Goal: Information Seeking & Learning: Learn about a topic

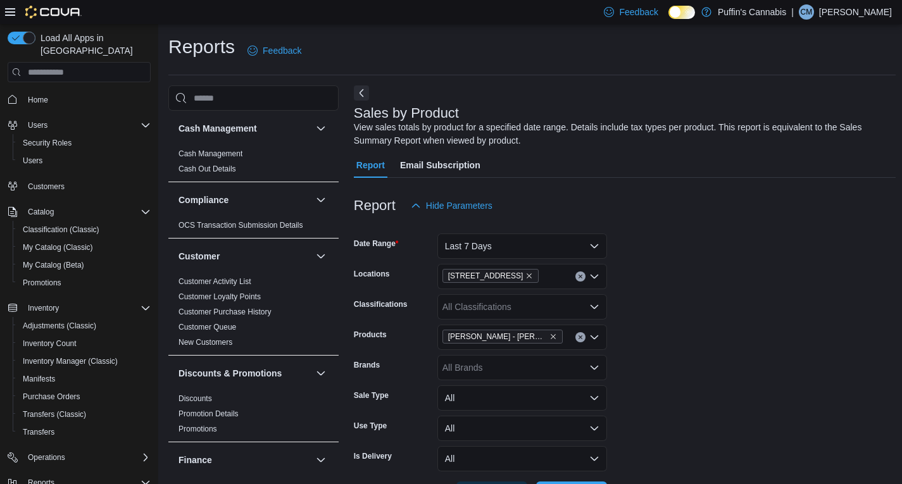
scroll to position [27, 0]
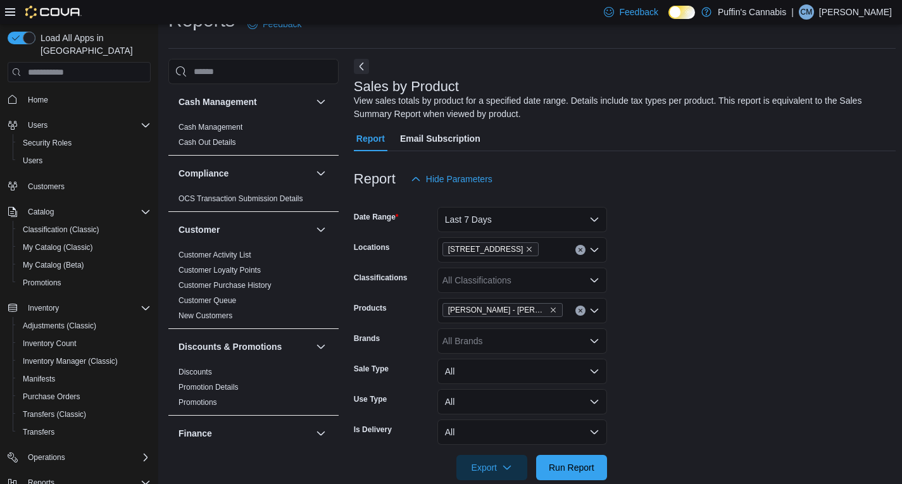
click at [57, 94] on span "Home" at bounding box center [87, 99] width 128 height 16
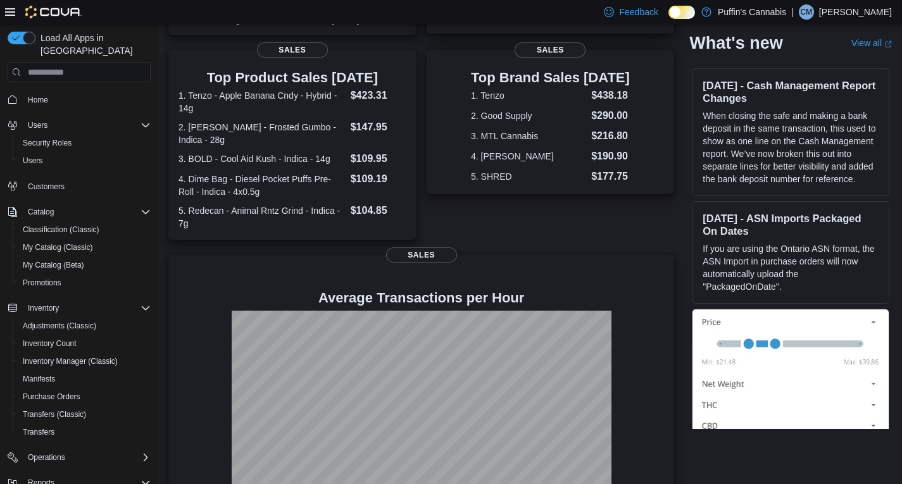
scroll to position [277, 0]
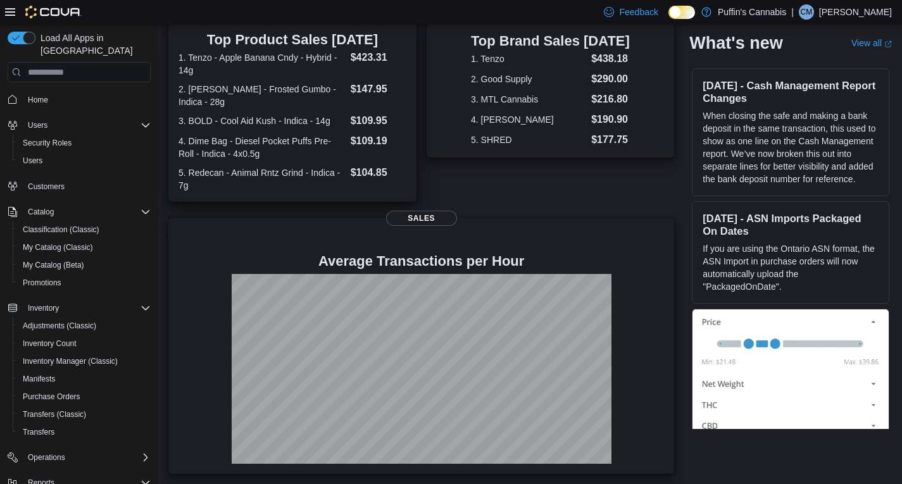
click at [286, 66] on dt "1. Tenzo - Apple Banana Cndy - Hybrid - 14g" at bounding box center [262, 63] width 167 height 25
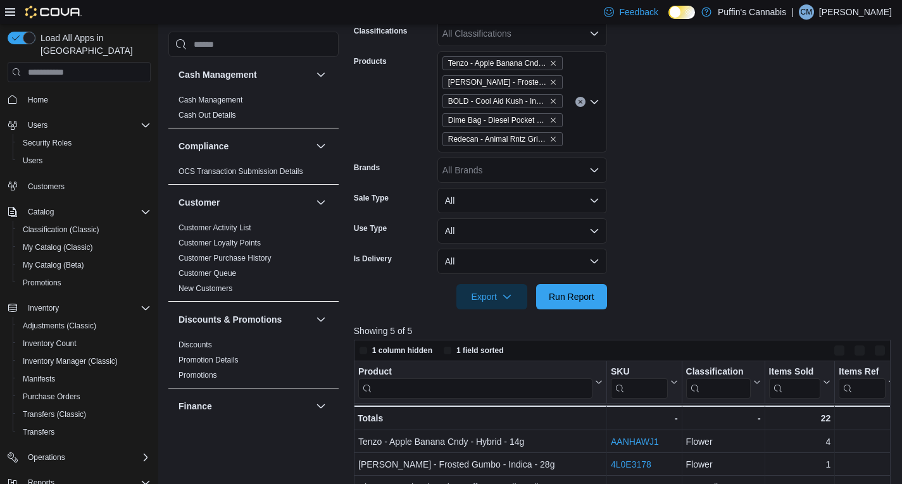
scroll to position [527, 0]
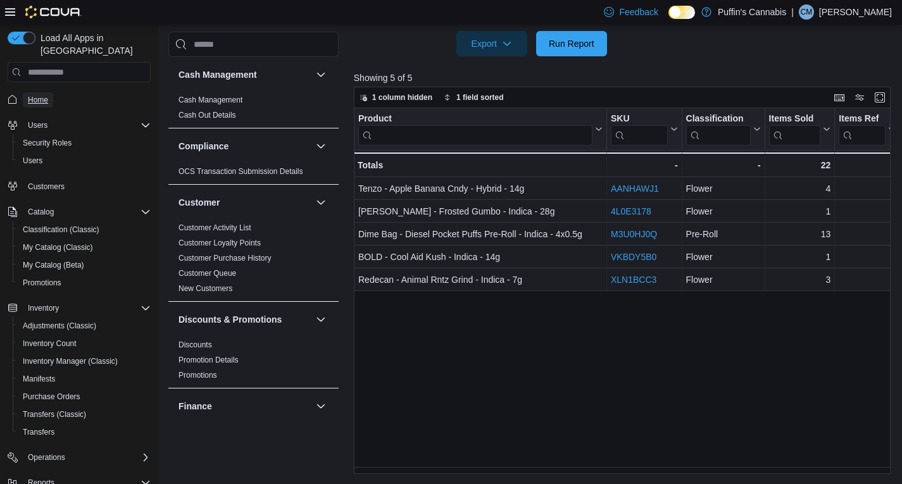
click at [39, 95] on span "Home" at bounding box center [38, 100] width 20 height 10
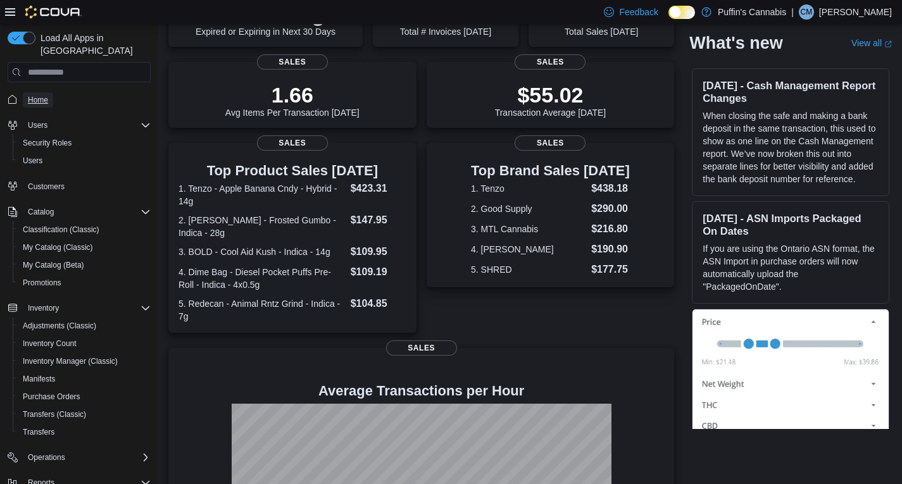
scroll to position [277, 0]
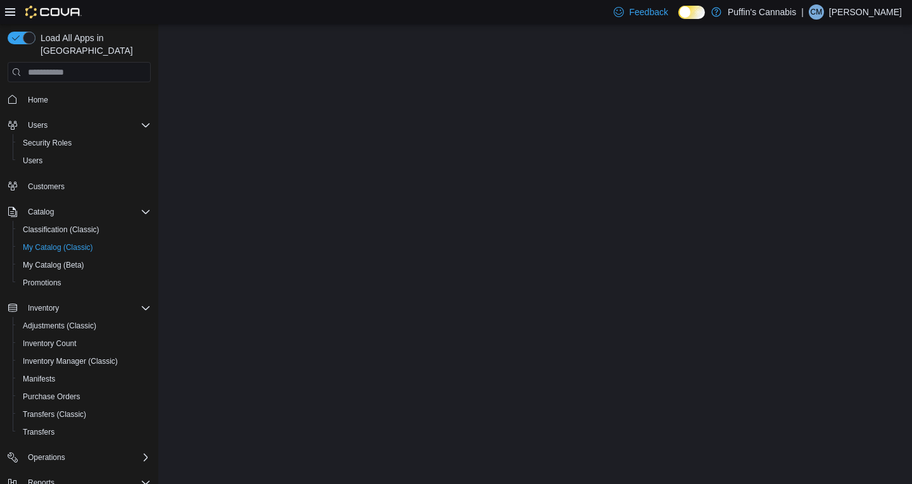
select select "**********"
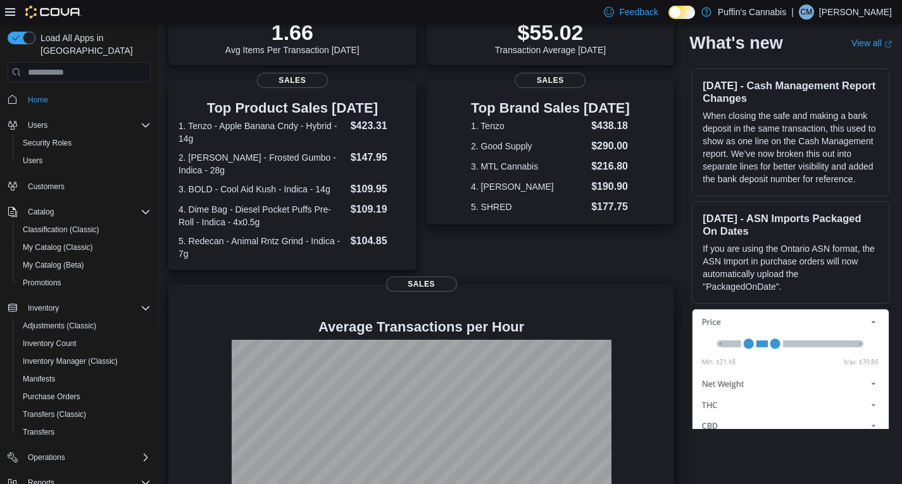
scroll to position [277, 0]
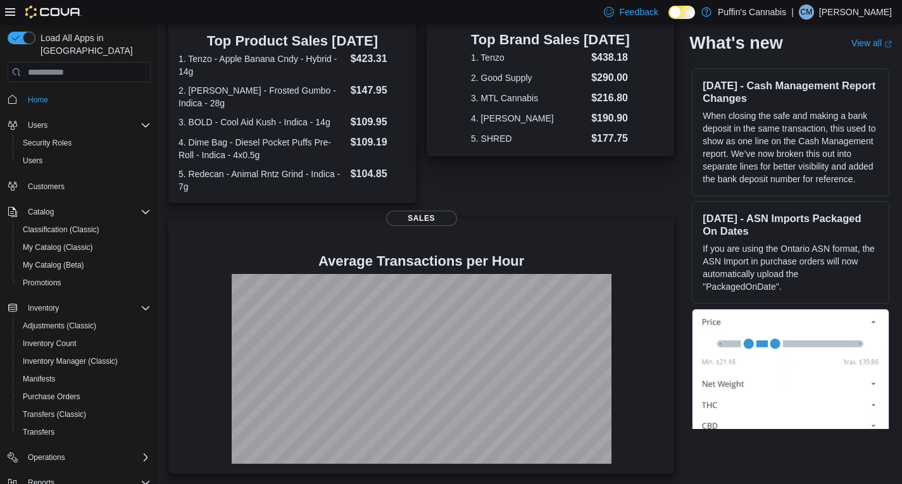
click at [512, 106] on dl "1. Tenzo $438.18 2. Good Supply $290.00 3. MTL Cannabis $216.80 4. BC Green $19…" at bounding box center [550, 98] width 159 height 96
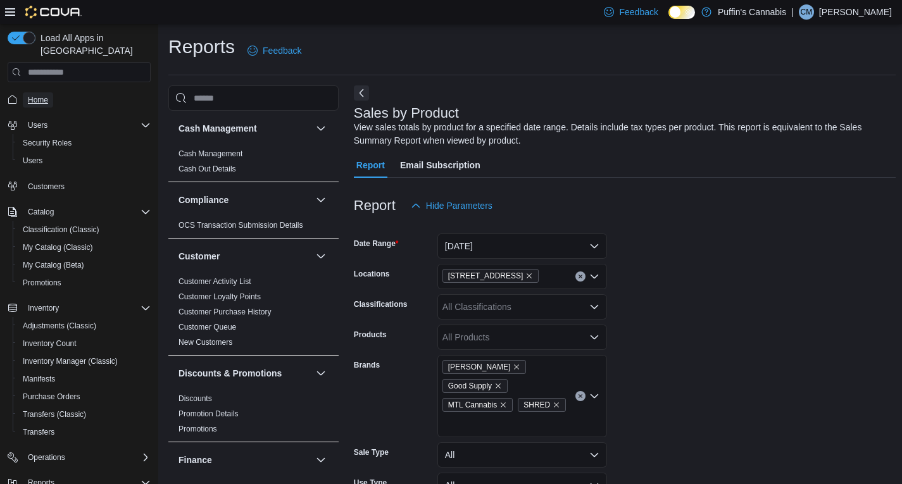
click at [41, 95] on span "Home" at bounding box center [38, 100] width 20 height 10
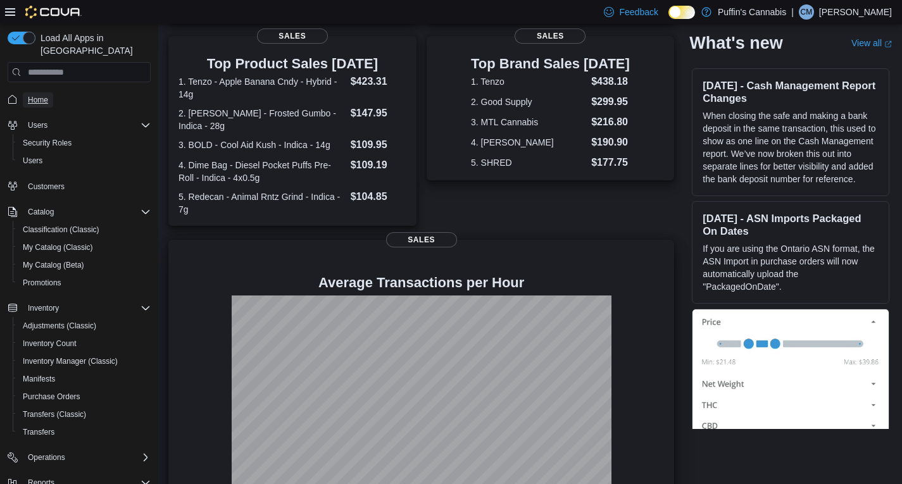
scroll to position [277, 0]
